Goal: Transaction & Acquisition: Book appointment/travel/reservation

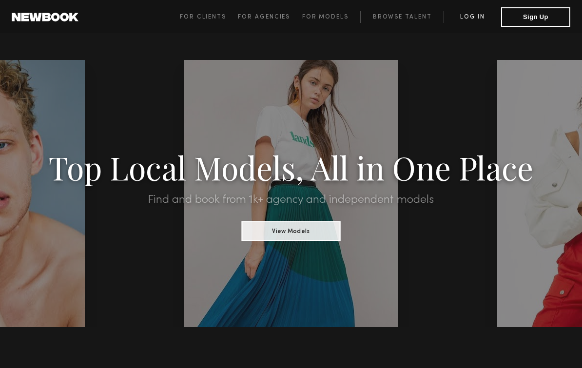
click at [465, 18] on link "Log in" at bounding box center [473, 17] width 58 height 12
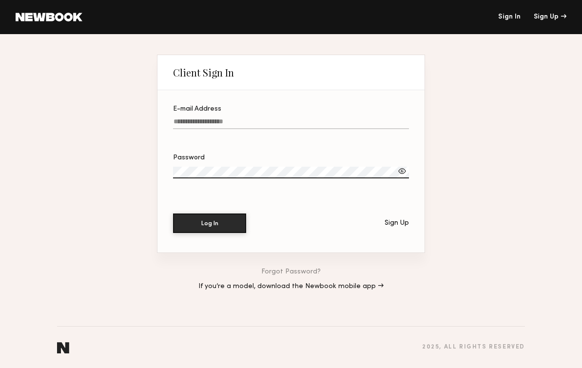
click at [272, 119] on input "E-mail Address" at bounding box center [291, 123] width 236 height 11
type input "**********"
click at [210, 224] on button "Log In" at bounding box center [209, 224] width 73 height 20
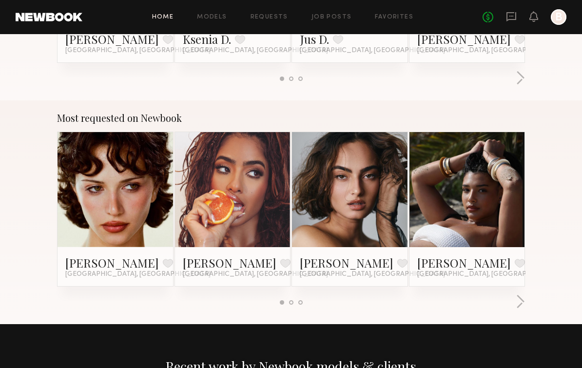
scroll to position [764, 0]
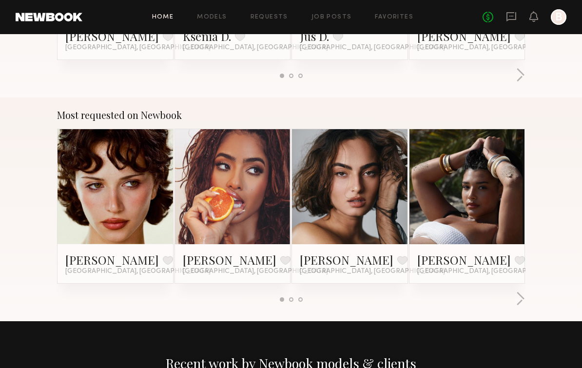
click at [132, 215] on link at bounding box center [115, 188] width 53 height 116
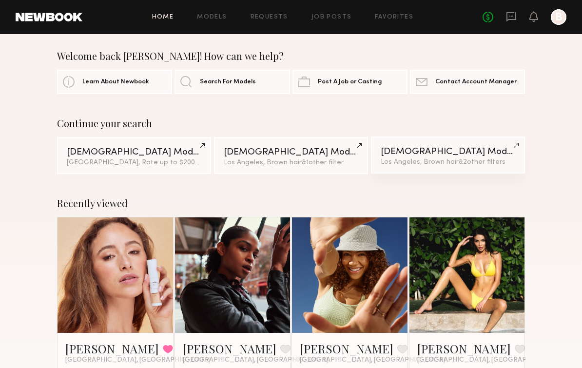
scroll to position [3, 0]
click at [169, 156] on div "Female Models" at bounding box center [134, 151] width 135 height 9
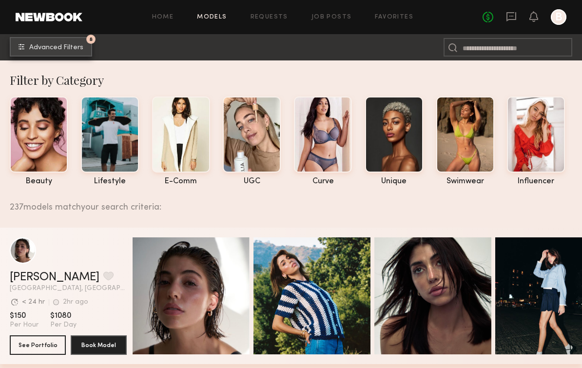
click at [66, 49] on span "Advanced Filters" at bounding box center [56, 47] width 54 height 7
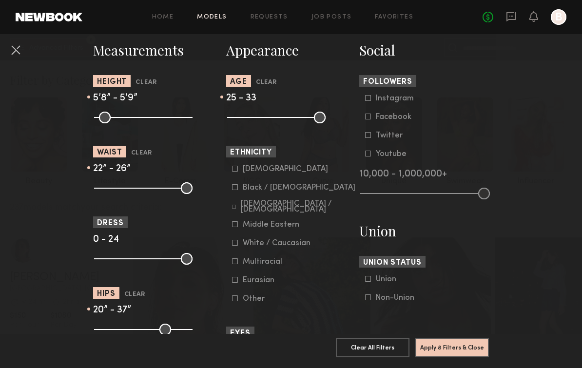
scroll to position [429, 0]
type input "**"
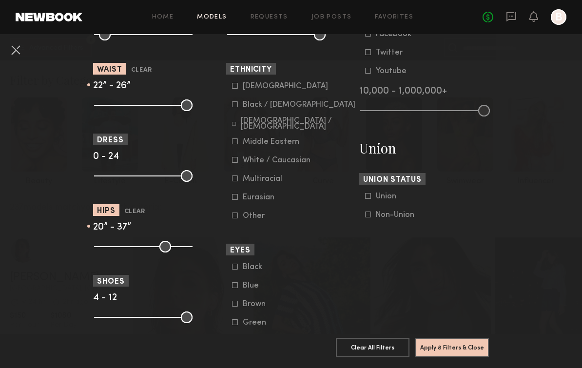
scroll to position [512, 0]
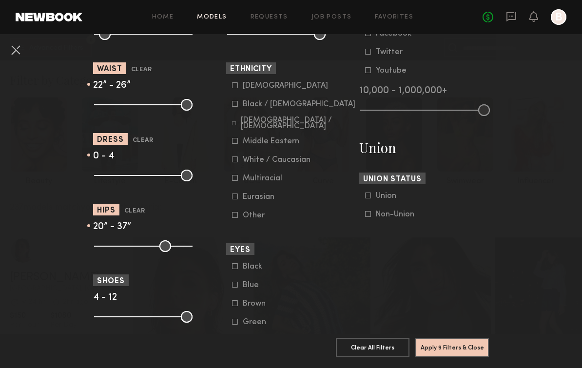
type input "*"
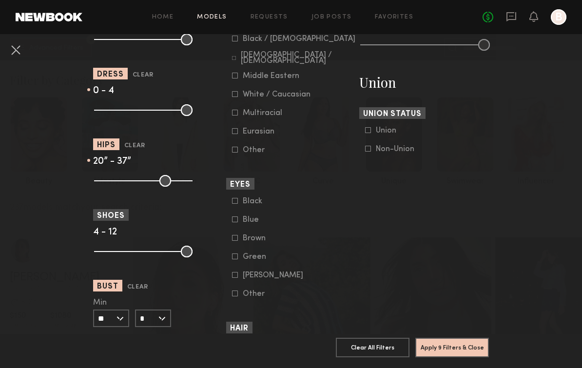
scroll to position [594, 0]
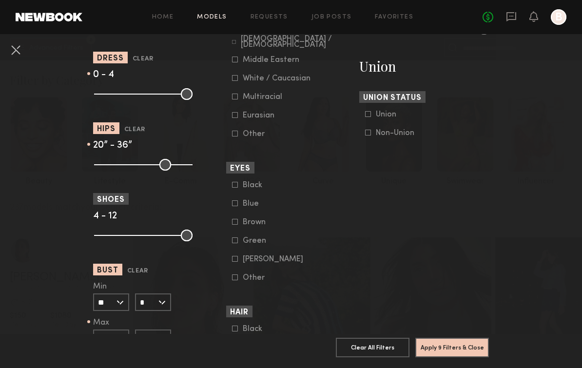
type input "**"
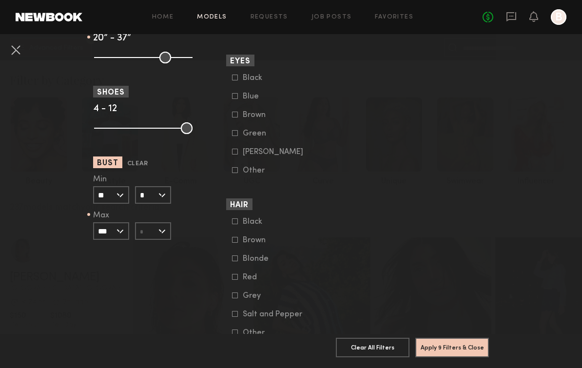
scroll to position [704, 0]
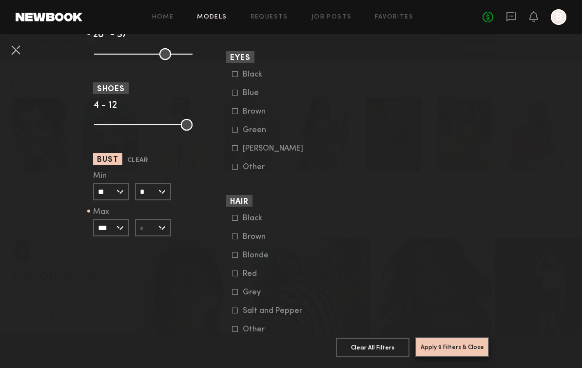
click at [466, 345] on button "Apply 9 Filters & Close" at bounding box center [453, 348] width 74 height 20
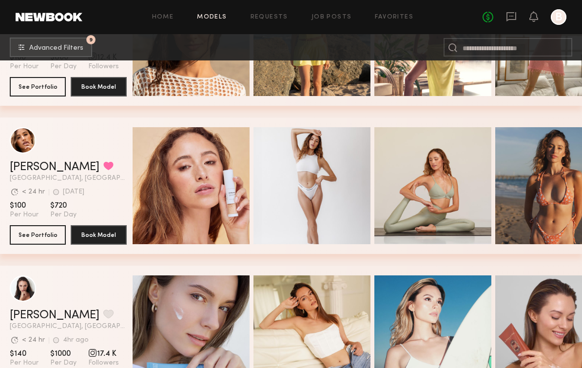
scroll to position [2631, 0]
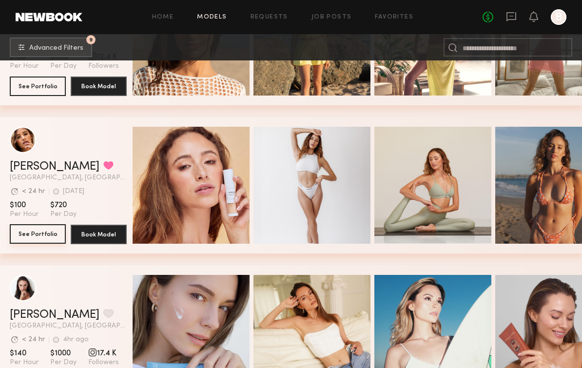
click at [40, 238] on button "See Portfolio" at bounding box center [38, 234] width 56 height 20
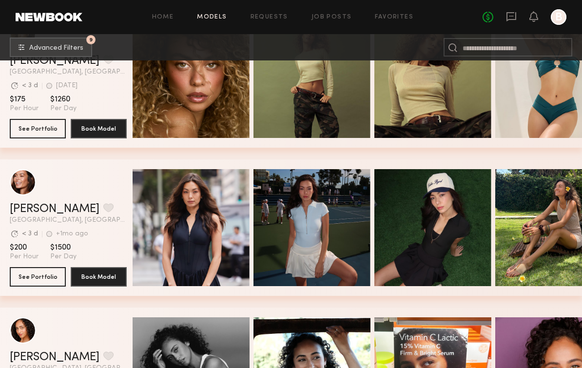
scroll to position [0, 0]
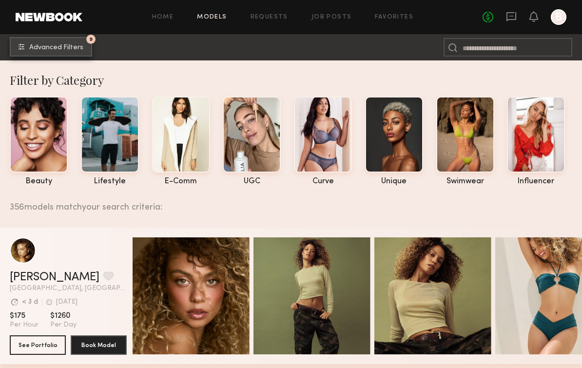
click at [69, 52] on button "9 Advanced Filters" at bounding box center [51, 47] width 82 height 20
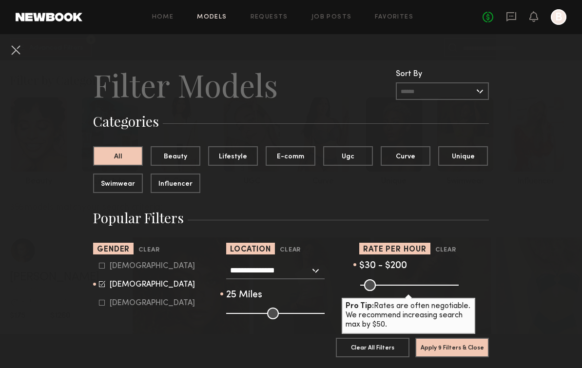
click at [436, 93] on input "text" at bounding box center [442, 91] width 93 height 18
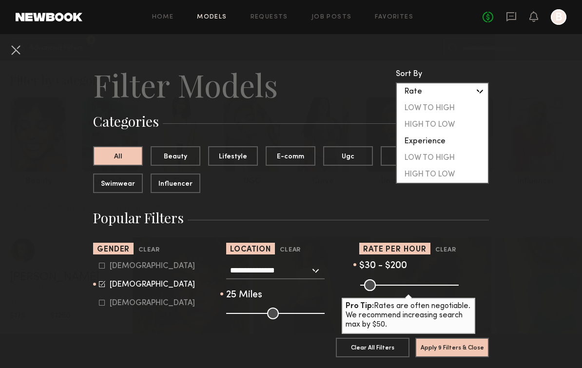
click at [435, 111] on div "LOW TO HIGH" at bounding box center [442, 108] width 91 height 17
type input "**********"
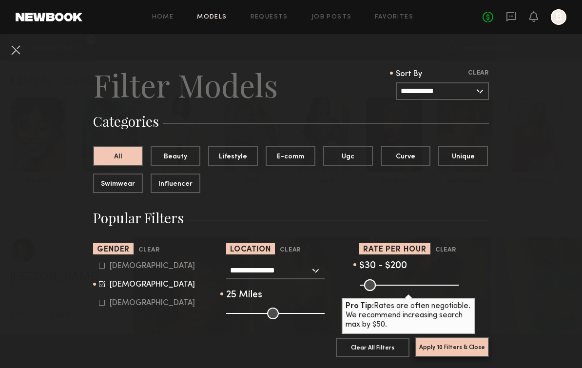
click at [450, 353] on button "Apply 10 Filters & Close" at bounding box center [453, 348] width 74 height 20
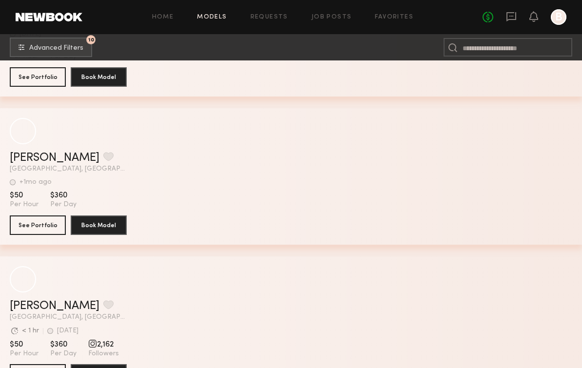
scroll to position [1306, 0]
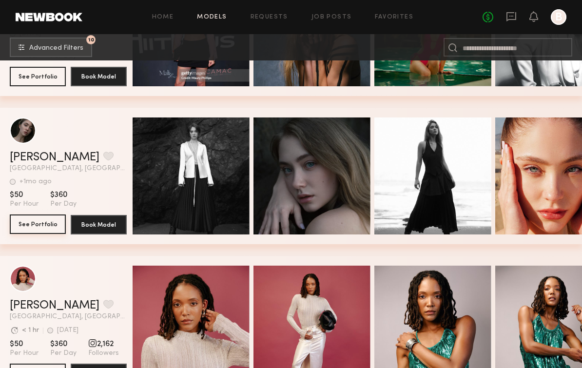
click at [43, 228] on button "See Portfolio" at bounding box center [38, 225] width 56 height 20
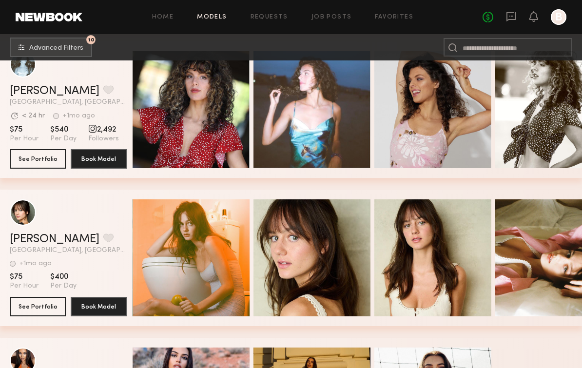
scroll to position [5256, 0]
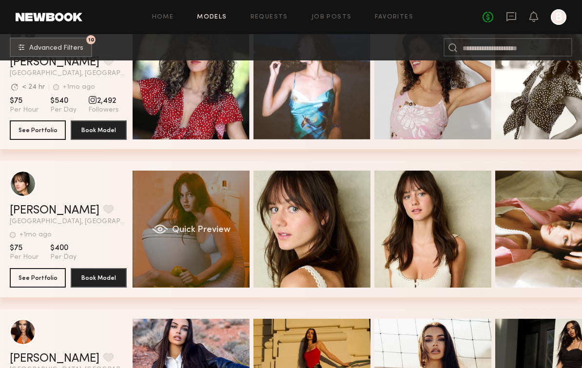
click at [206, 266] on div "Quick Preview" at bounding box center [191, 229] width 117 height 117
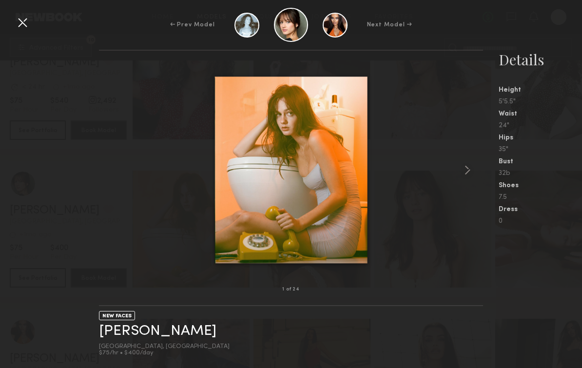
click at [20, 22] on div at bounding box center [23, 23] width 16 height 16
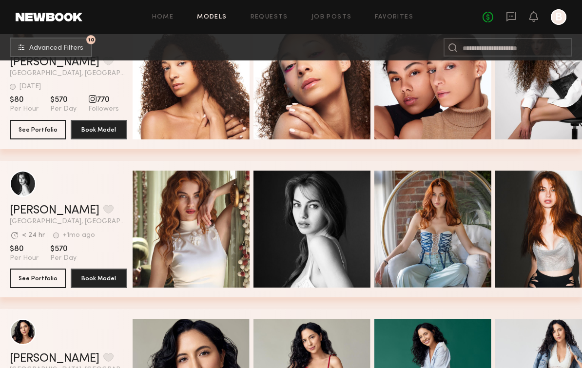
scroll to position [0, 0]
click at [23, 281] on button "See Portfolio" at bounding box center [38, 278] width 56 height 20
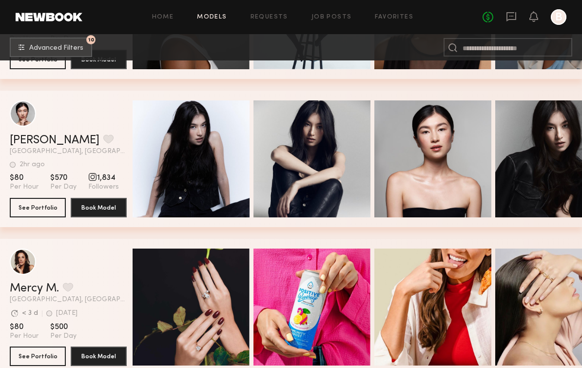
scroll to position [6513, 0]
click at [36, 365] on button "See Portfolio" at bounding box center [38, 356] width 56 height 20
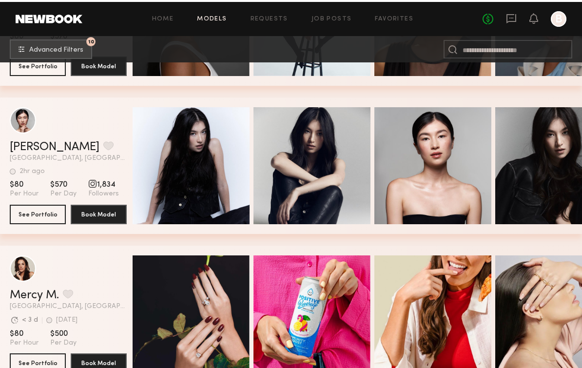
scroll to position [6504, 0]
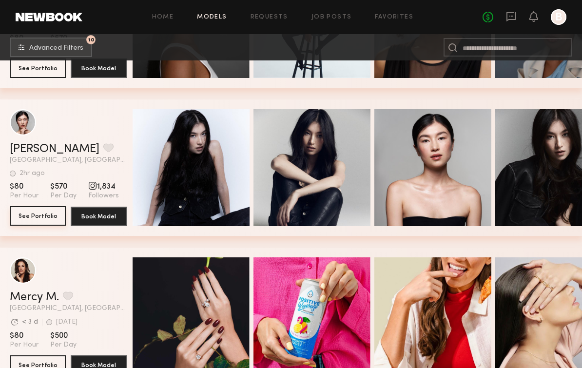
click at [31, 217] on button "See Portfolio" at bounding box center [38, 216] width 56 height 20
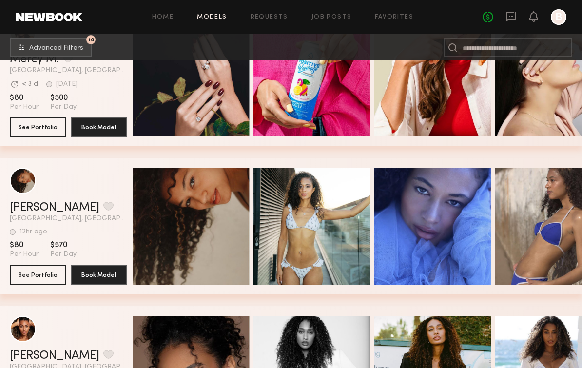
scroll to position [6742, 0]
click at [40, 276] on button "See Portfolio" at bounding box center [38, 275] width 56 height 20
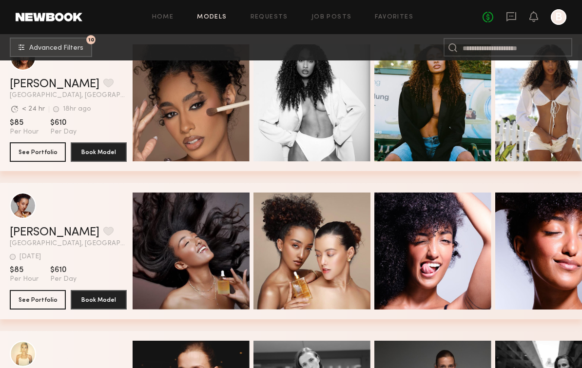
scroll to position [7025, 0]
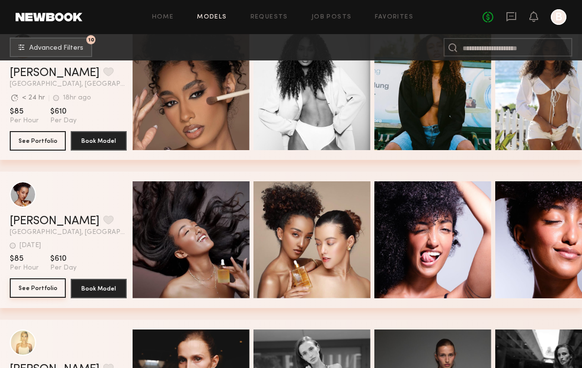
click at [40, 294] on button "See Portfolio" at bounding box center [38, 288] width 56 height 20
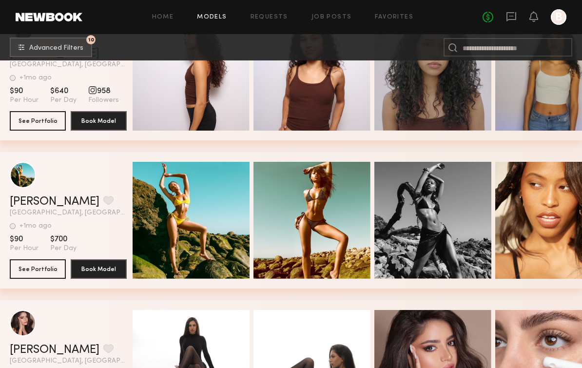
scroll to position [8091, 0]
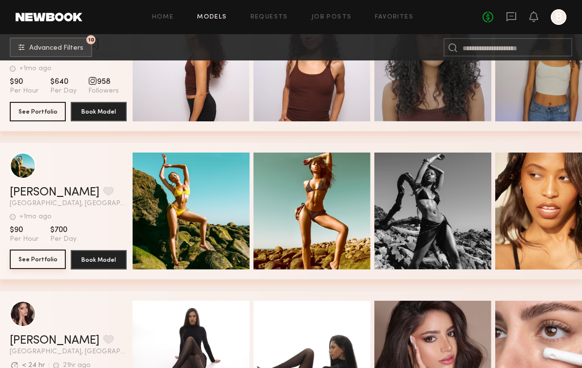
click at [48, 259] on button "See Portfolio" at bounding box center [38, 260] width 56 height 20
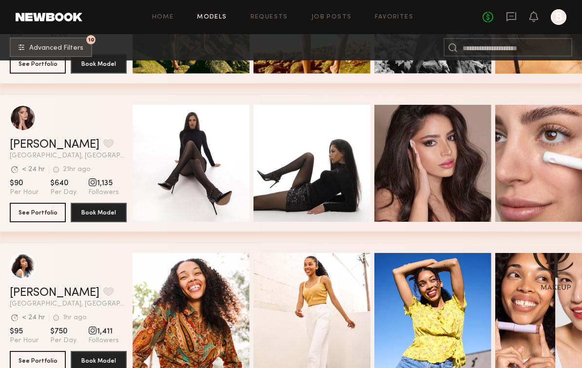
scroll to position [8280, 0]
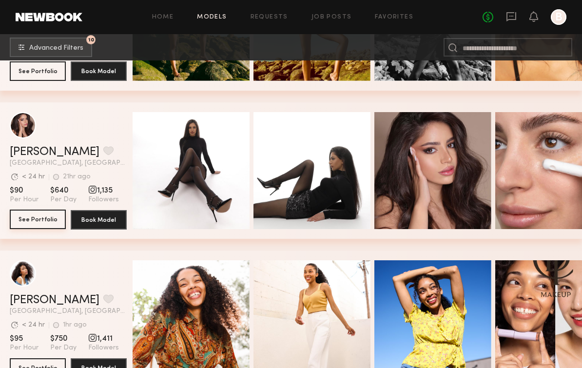
click at [43, 220] on button "See Portfolio" at bounding box center [38, 220] width 56 height 20
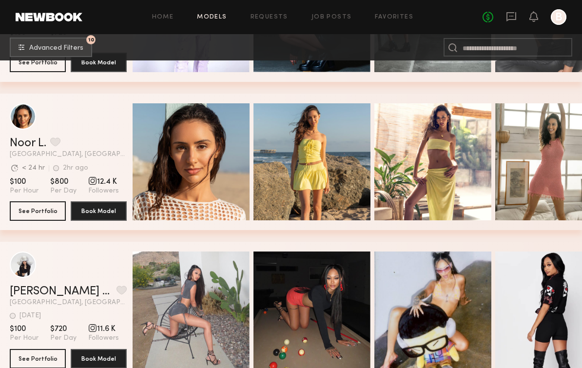
scroll to position [9475, 0]
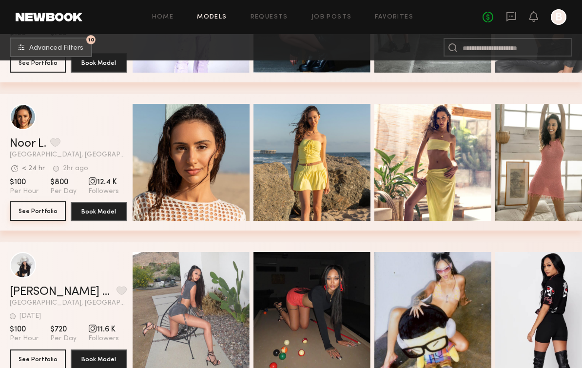
click at [47, 216] on button "See Portfolio" at bounding box center [38, 211] width 56 height 20
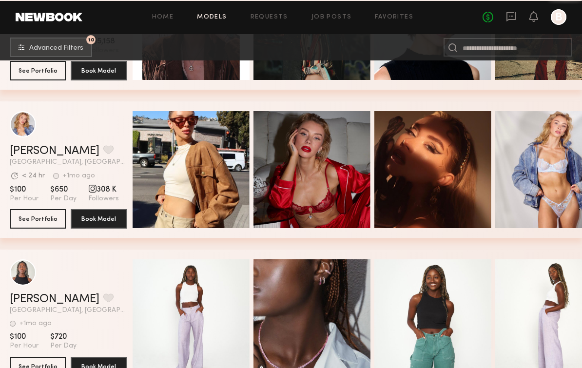
scroll to position [10060, 0]
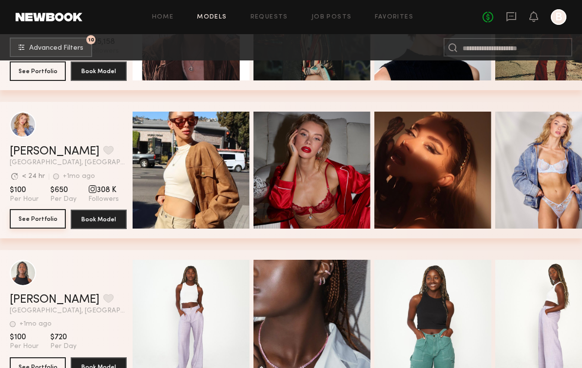
click at [52, 222] on button "See Portfolio" at bounding box center [38, 219] width 56 height 20
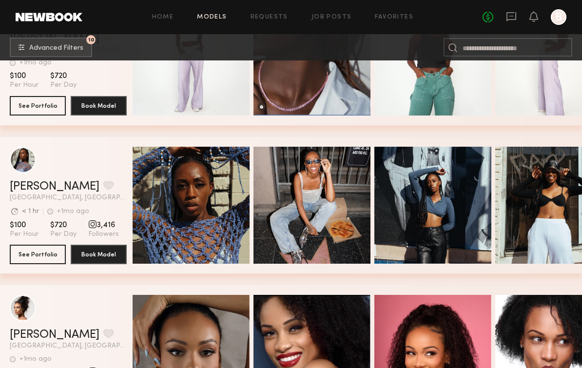
scroll to position [10304, 0]
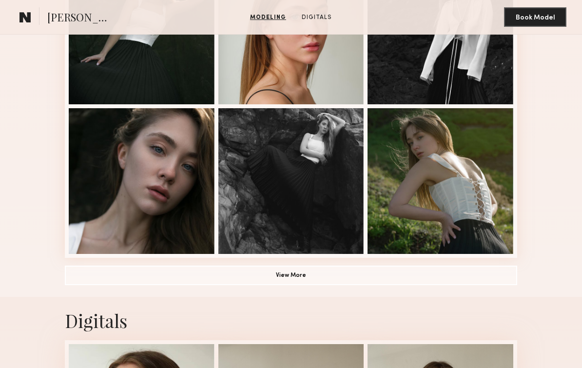
scroll to position [615, 0]
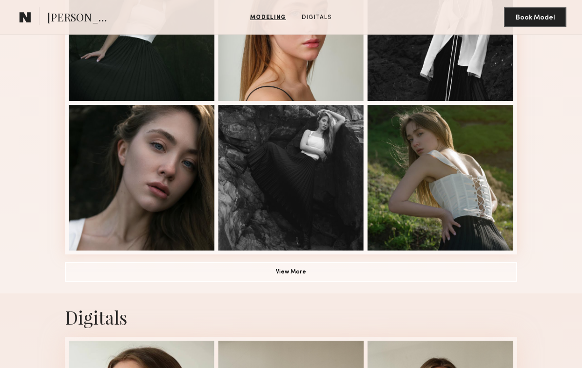
click at [252, 275] on button "View More" at bounding box center [291, 272] width 453 height 20
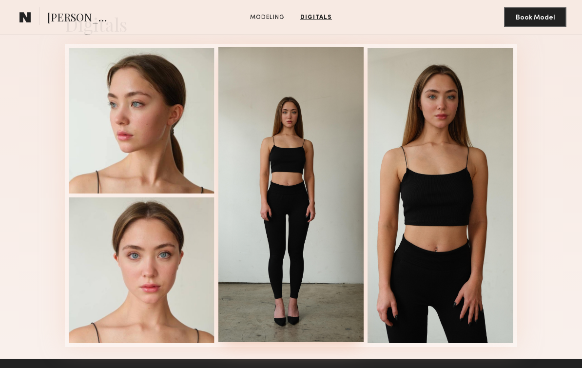
scroll to position [1497, 0]
